Goal: Find specific page/section: Find specific page/section

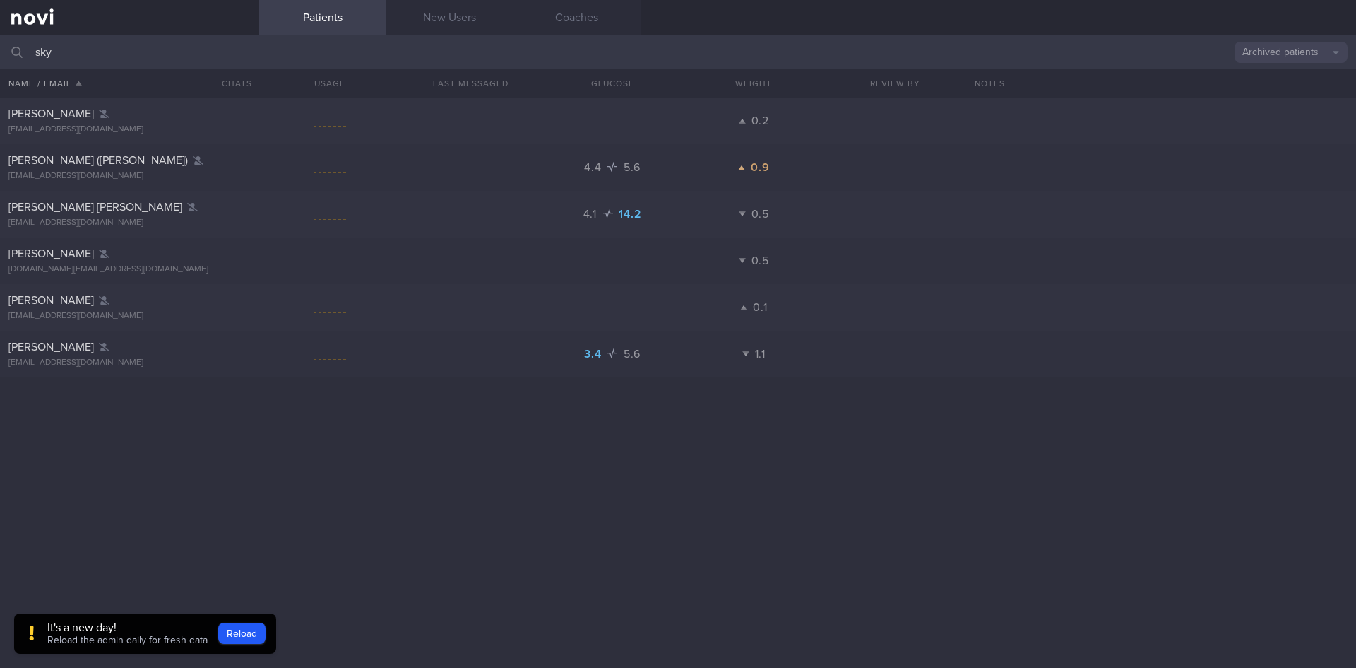
drag, startPoint x: 177, startPoint y: 55, endPoint x: 0, endPoint y: 77, distance: 178.0
click at [0, 74] on div "sky Archived patients Assigned patients All active patients Archived patients N…" at bounding box center [678, 351] width 1356 height 632
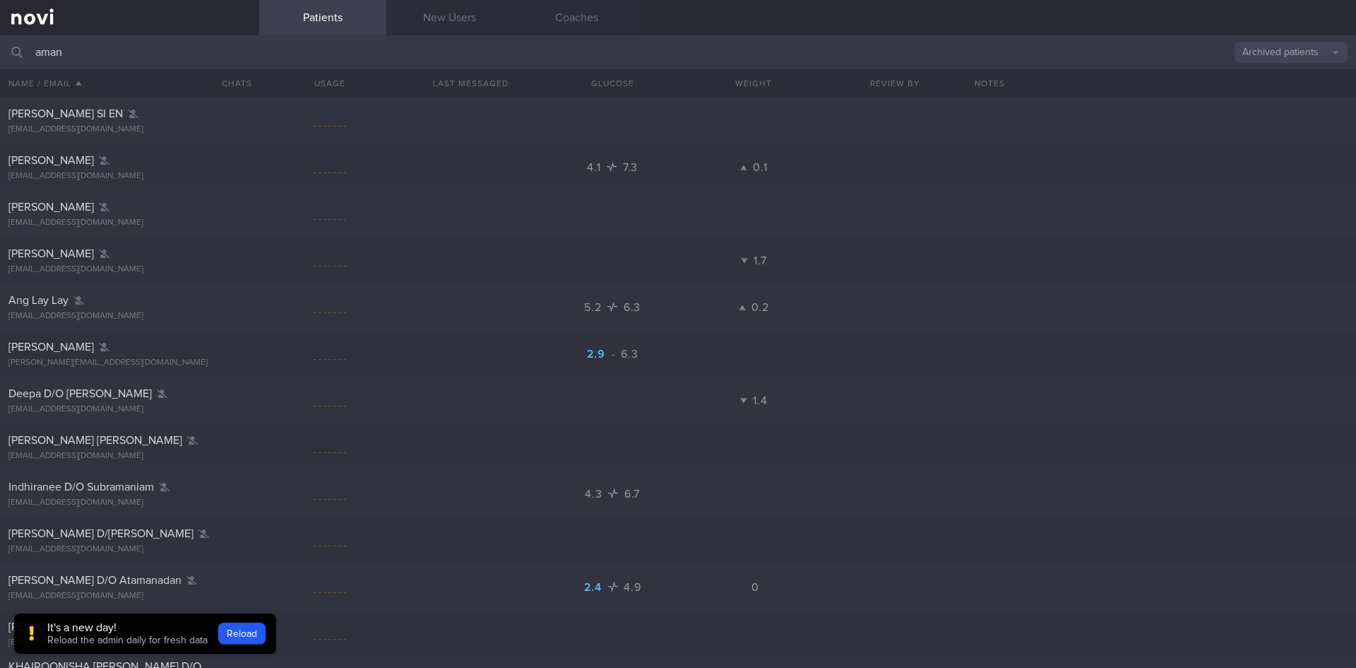
drag, startPoint x: 76, startPoint y: 52, endPoint x: 0, endPoint y: 53, distance: 76.3
click at [0, 53] on input "aman" at bounding box center [678, 52] width 1356 height 34
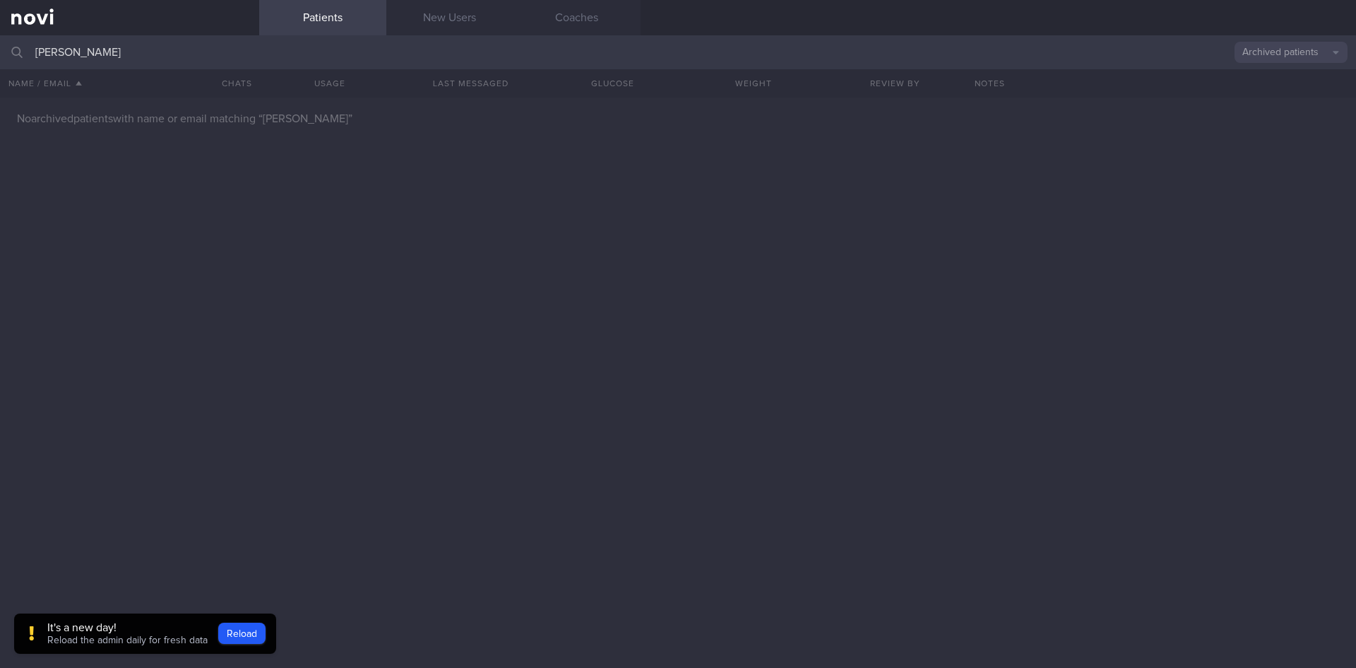
type input "[PERSON_NAME]"
click at [1255, 61] on button "Archived patients" at bounding box center [1291, 52] width 113 height 21
click at [1258, 92] on button "All active patients" at bounding box center [1291, 97] width 113 height 21
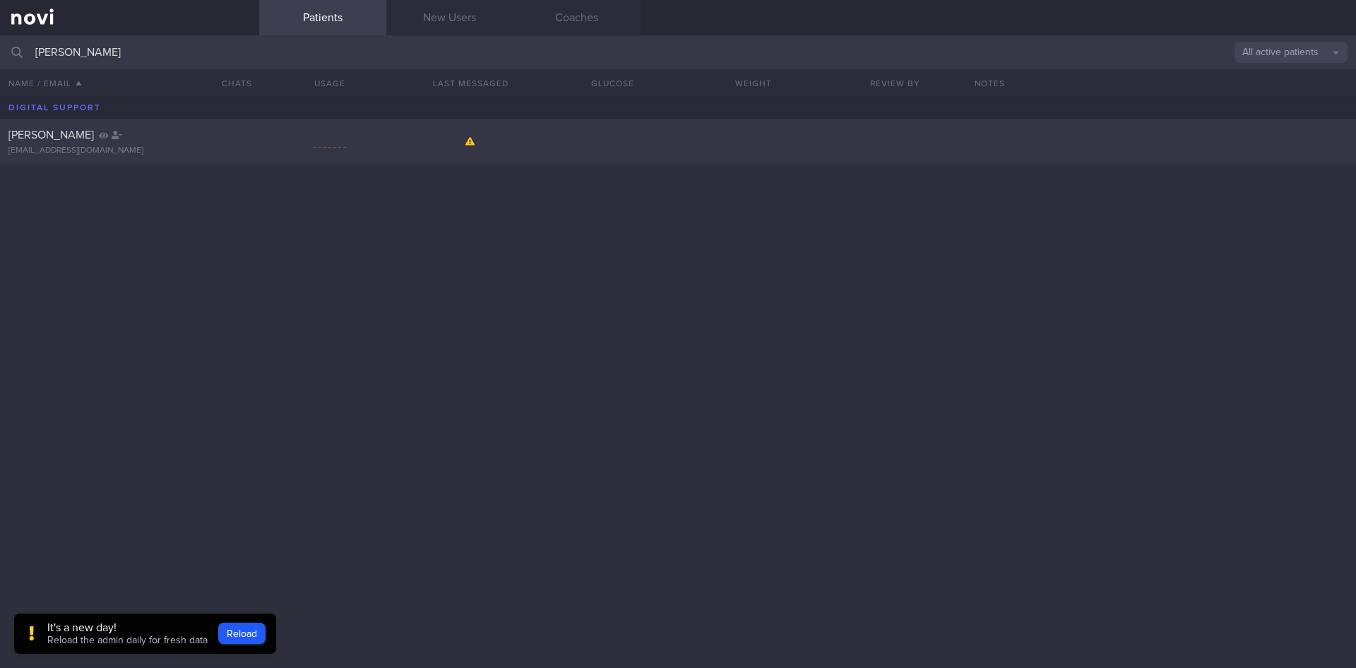
click at [281, 140] on div at bounding box center [329, 143] width 141 height 18
select select "7"
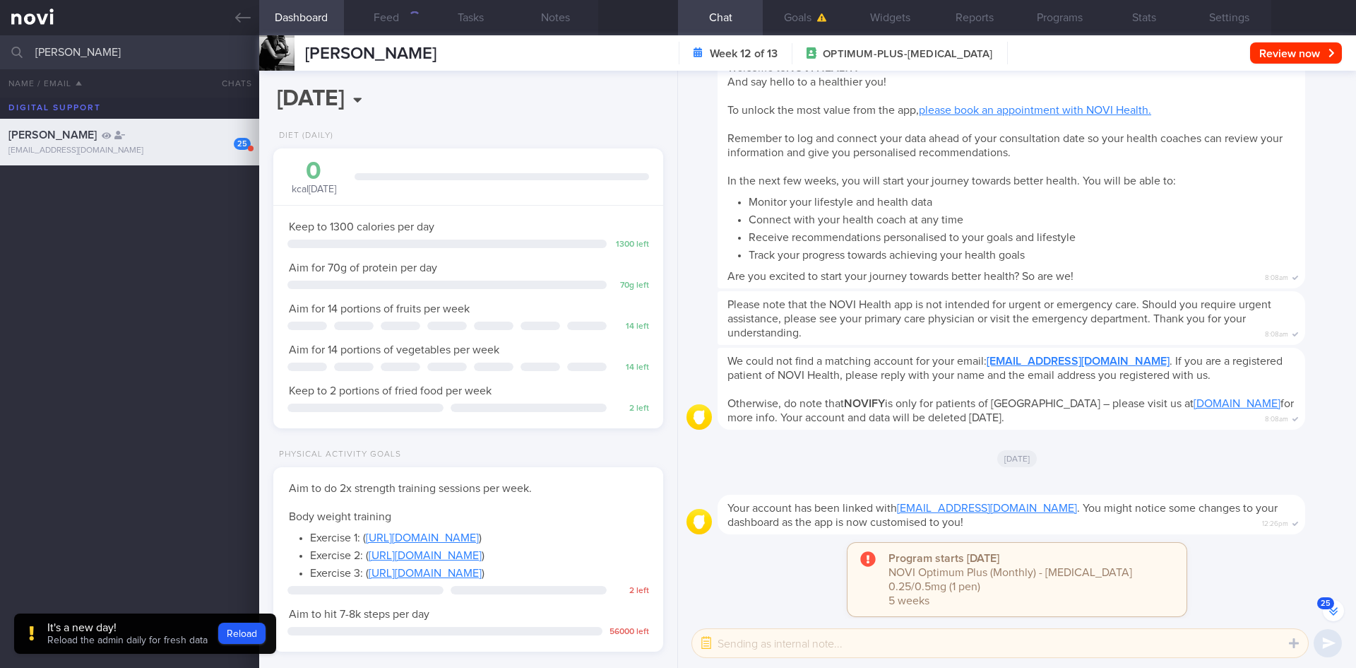
scroll to position [-2796, 0]
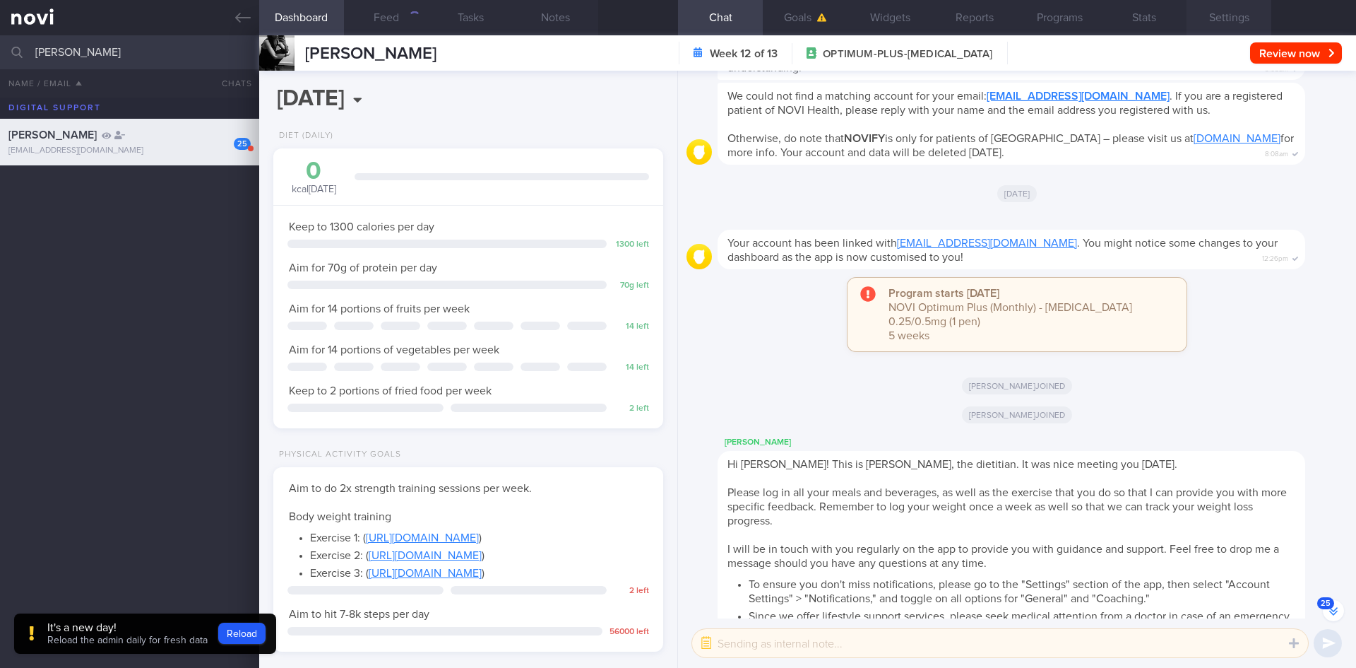
click at [1202, 18] on button "Settings" at bounding box center [1229, 17] width 85 height 35
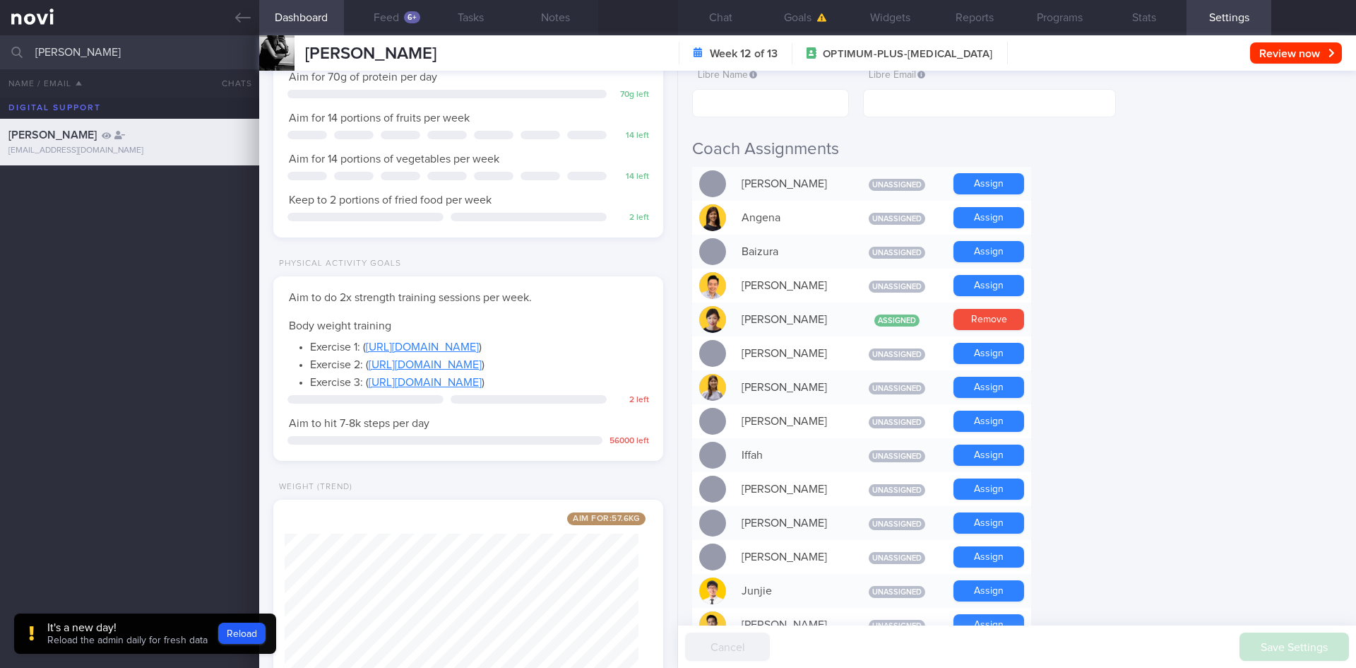
scroll to position [81, 0]
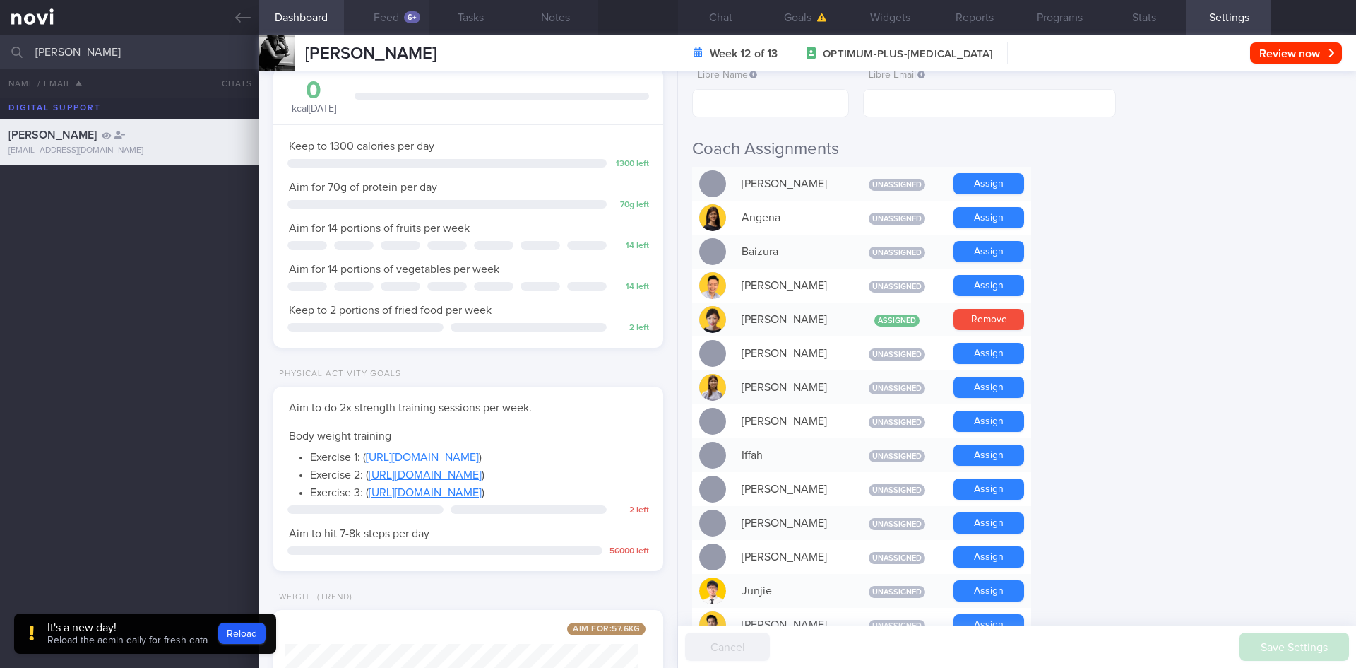
click at [419, 28] on button "Feed 6+" at bounding box center [386, 17] width 85 height 35
